Goal: Information Seeking & Learning: Learn about a topic

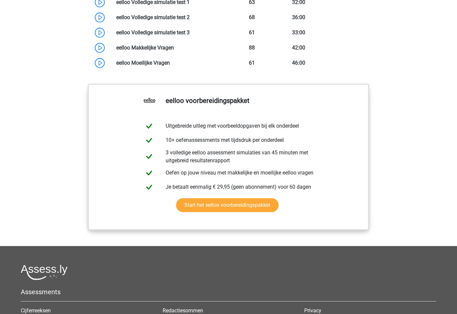
scroll to position [599, 0]
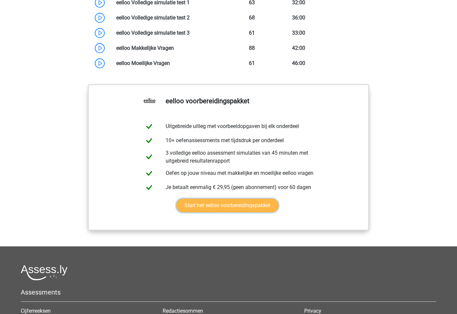
click at [267, 212] on link "Start het eelloo voorbereidingspakket" at bounding box center [227, 205] width 102 height 14
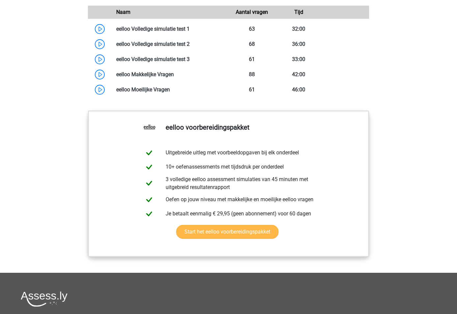
scroll to position [553, 0]
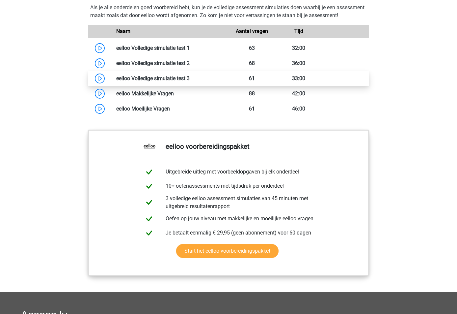
click at [190, 81] on link at bounding box center [190, 78] width 0 height 6
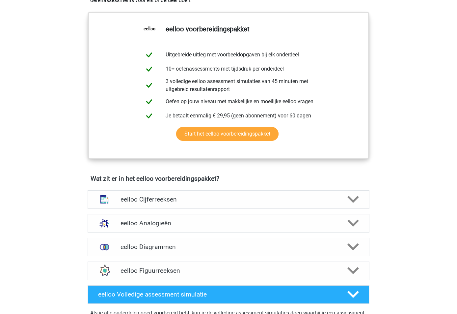
scroll to position [0, 0]
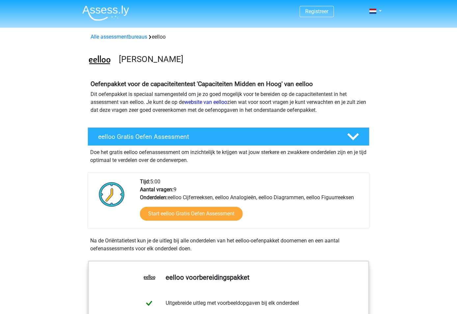
click at [112, 12] on img at bounding box center [105, 12] width 47 height 15
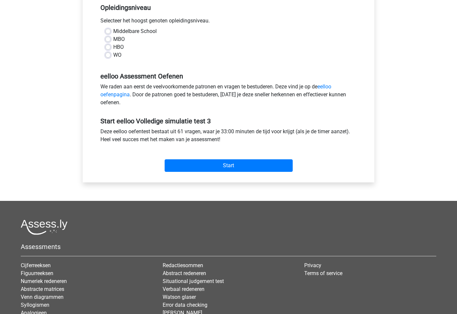
scroll to position [72, 0]
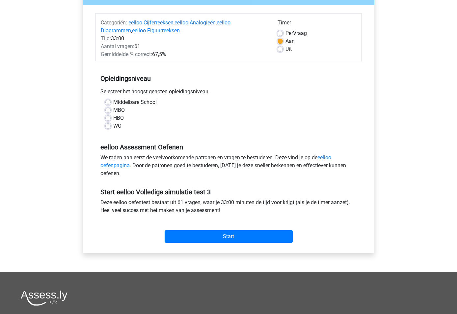
click at [113, 125] on label "WO" at bounding box center [117, 126] width 8 height 8
click at [107, 125] on input "WO" at bounding box center [107, 125] width 5 height 7
radio input "true"
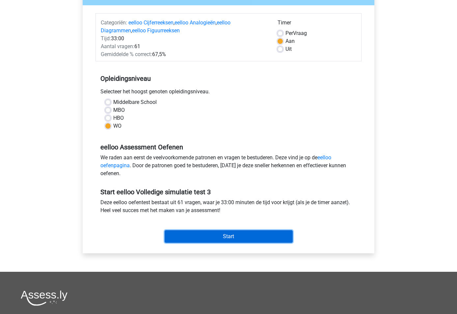
click at [212, 236] on input "Start" at bounding box center [229, 236] width 128 height 13
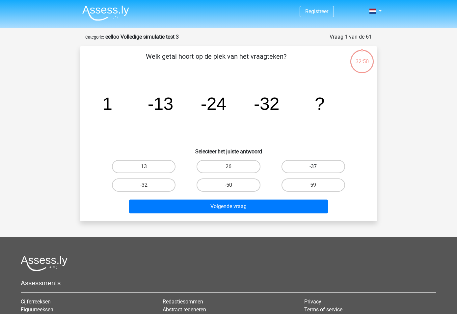
click at [324, 166] on label "-37" at bounding box center [314, 166] width 64 height 13
click at [318, 166] on input "-37" at bounding box center [315, 168] width 4 height 4
radio input "true"
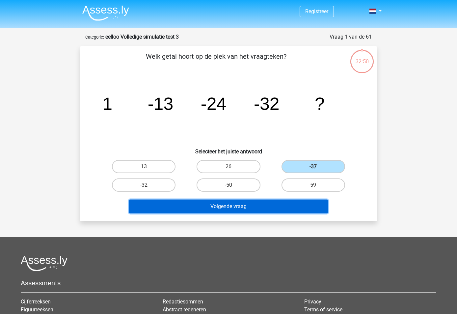
click at [269, 213] on button "Volgende vraag" at bounding box center [228, 206] width 199 height 14
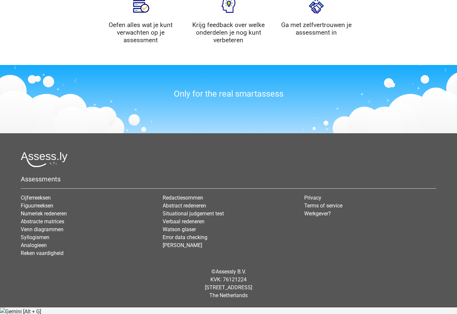
scroll to position [739, 0]
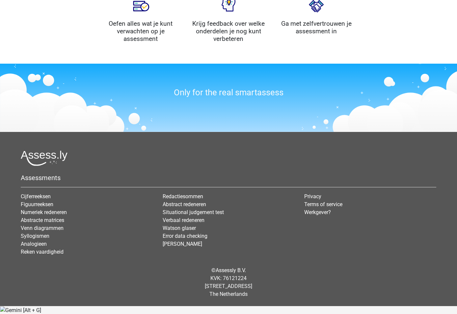
drag, startPoint x: 218, startPoint y: 293, endPoint x: 191, endPoint y: 293, distance: 27.0
click at [191, 293] on div "© Assessly B.V. KVK: 76121224 [STREET_ADDRESS]" at bounding box center [229, 282] width 426 height 42
copy div "Damrak 375"
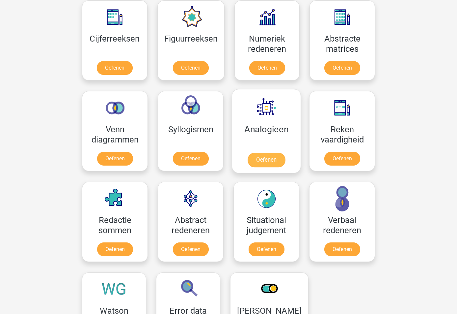
scroll to position [313, 0]
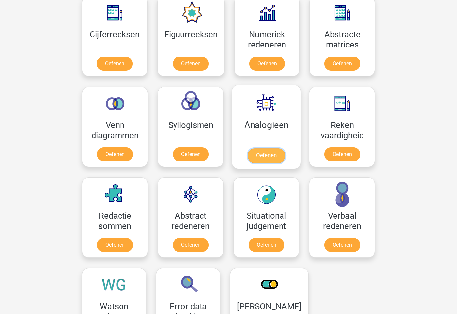
click at [278, 148] on link "Oefenen" at bounding box center [267, 155] width 38 height 14
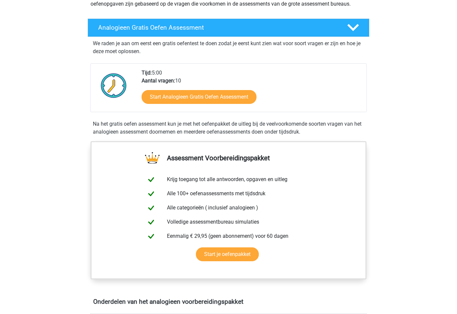
scroll to position [86, 0]
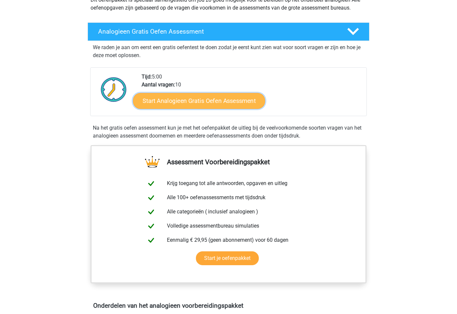
click at [206, 103] on link "Start Analogieen Gratis Oefen Assessment" at bounding box center [199, 101] width 132 height 16
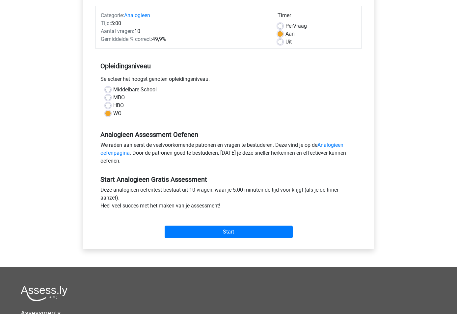
scroll to position [91, 0]
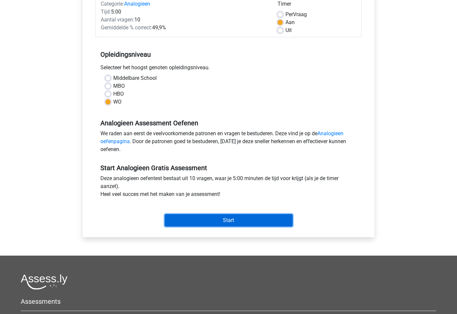
click at [224, 221] on input "Start" at bounding box center [229, 220] width 128 height 13
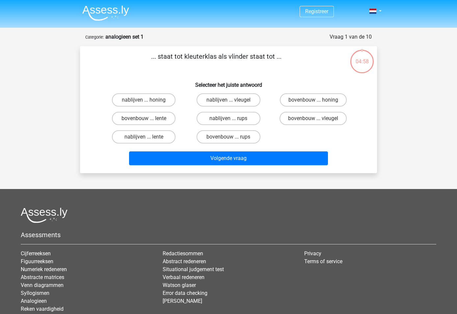
click at [225, 56] on p "... staat tot kleuterklas als vlinder staat tot ..." at bounding box center [216, 61] width 251 height 20
click at [271, 75] on div "... staat tot kleuterklas als vlinder staat tot ... Selecteer het juiste antwoo…" at bounding box center [229, 109] width 292 height 116
click at [233, 136] on label "bovenbouw ... rups" at bounding box center [229, 136] width 64 height 13
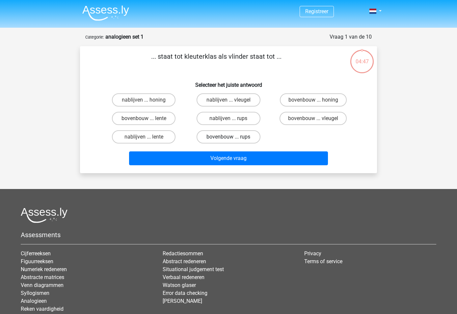
click at [233, 137] on input "bovenbouw ... rups" at bounding box center [231, 139] width 4 height 4
radio input "true"
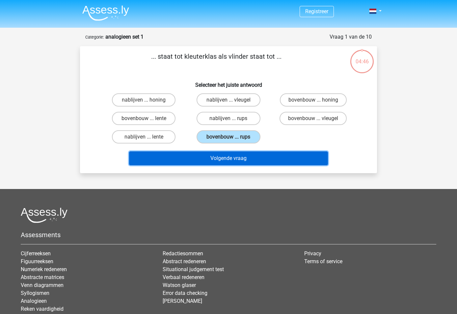
click at [263, 162] on button "Volgende vraag" at bounding box center [228, 158] width 199 height 14
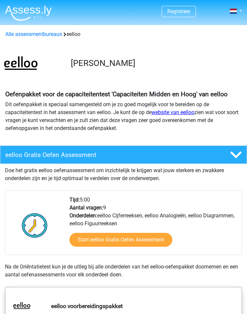
click at [179, 112] on link "website van eelloo" at bounding box center [173, 112] width 43 height 6
